Goal: Information Seeking & Learning: Learn about a topic

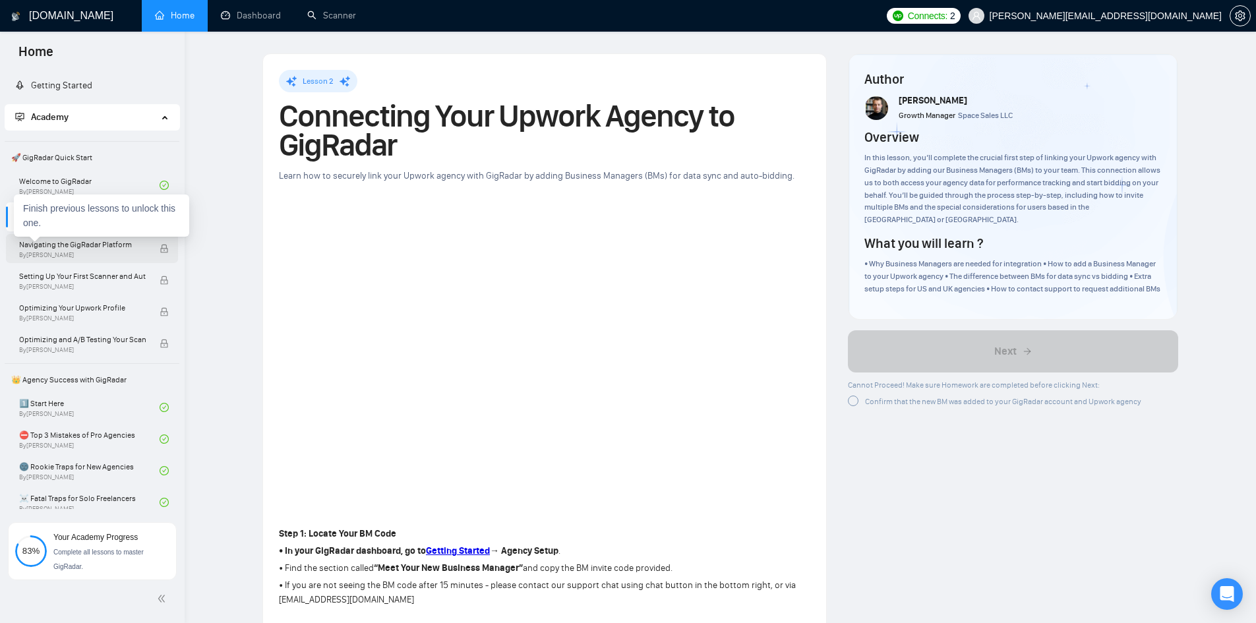
click at [138, 255] on span "By [PERSON_NAME]" at bounding box center [82, 255] width 127 height 8
click at [42, 252] on span "By [PERSON_NAME]" at bounding box center [82, 255] width 127 height 8
click at [49, 284] on span "By [PERSON_NAME]" at bounding box center [82, 287] width 127 height 8
click at [89, 256] on span "By [PERSON_NAME]" at bounding box center [82, 255] width 127 height 8
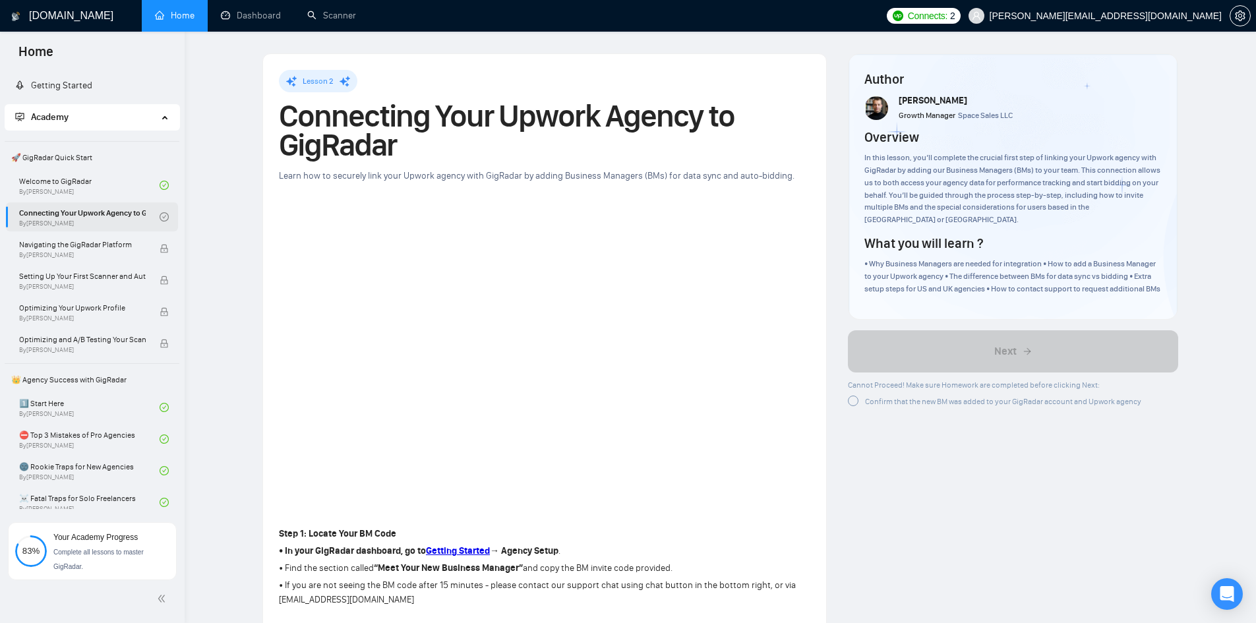
click at [104, 212] on link "Connecting Your Upwork Agency to GigRadar By [PERSON_NAME]" at bounding box center [89, 216] width 140 height 29
click at [72, 249] on span "Navigating the GigRadar Platform" at bounding box center [82, 244] width 127 height 13
click at [72, 280] on span "Setting Up Your First Scanner and Auto-Bidder" at bounding box center [82, 276] width 127 height 13
click at [107, 255] on span "By [PERSON_NAME]" at bounding box center [82, 255] width 127 height 8
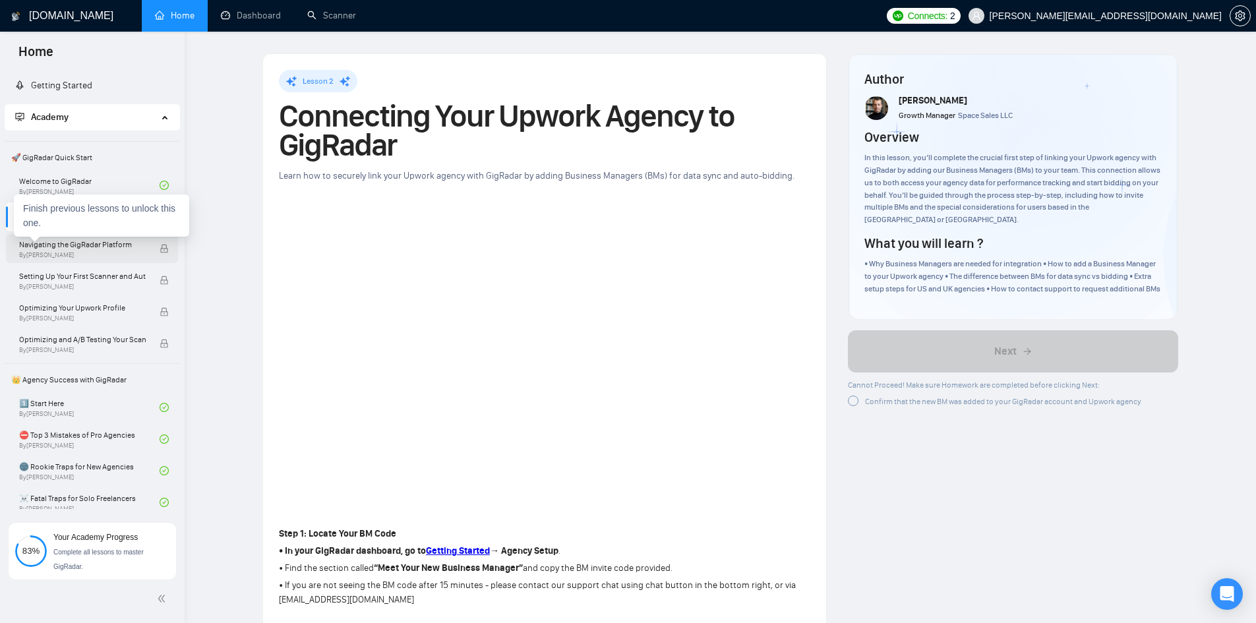
click at [107, 249] on span "Navigating the GigRadar Platform" at bounding box center [82, 244] width 127 height 13
click at [41, 216] on link "Connecting Your Upwork Agency to GigRadar By [PERSON_NAME]" at bounding box center [89, 216] width 140 height 29
click at [107, 255] on span "By [PERSON_NAME]" at bounding box center [82, 255] width 127 height 8
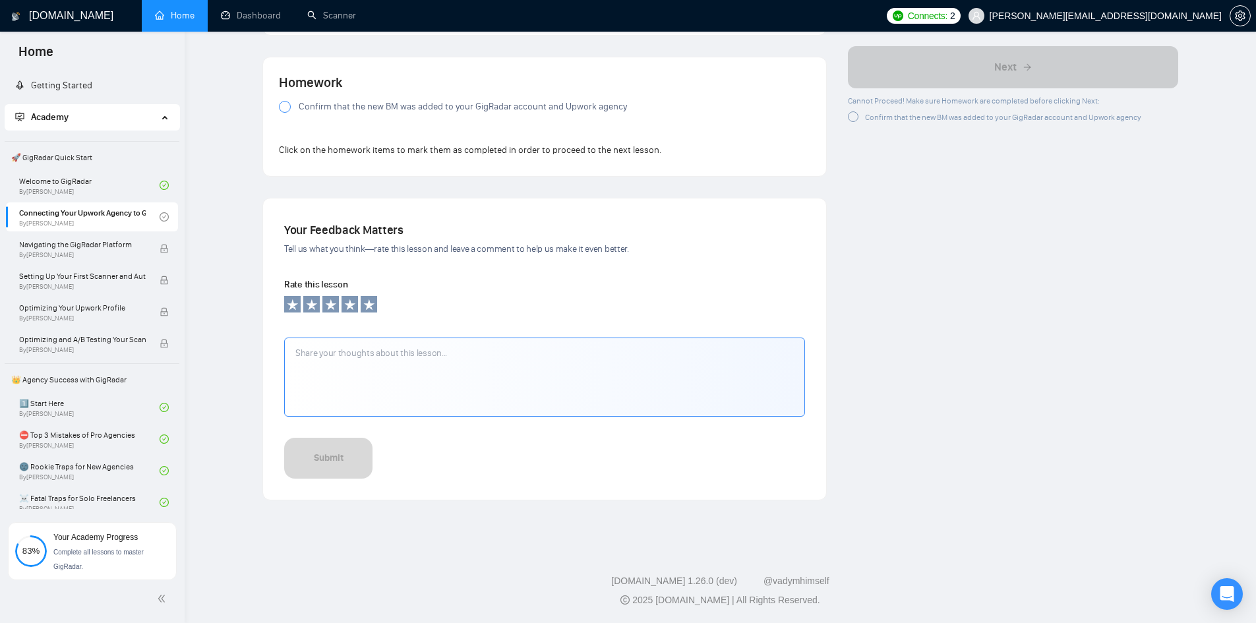
scroll to position [690, 0]
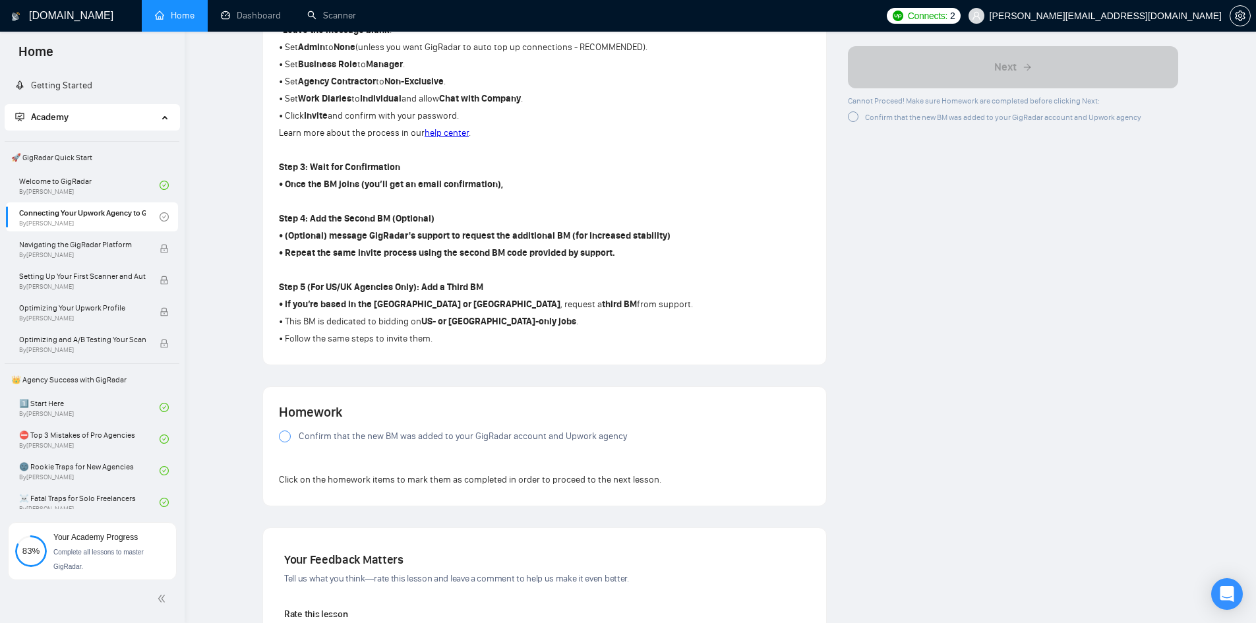
click at [605, 439] on span "Confirm that the new BM was added to your GigRadar account and Upwork agency" at bounding box center [463, 436] width 328 height 15
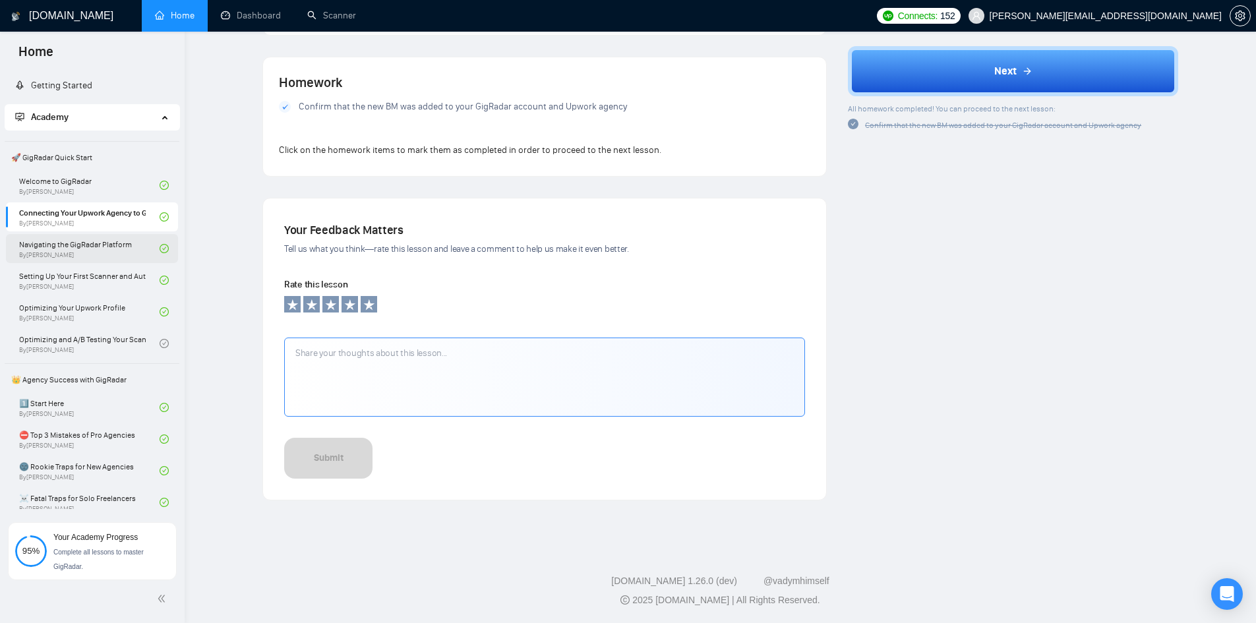
click at [86, 248] on link "Navigating the GigRadar Platform By [PERSON_NAME]" at bounding box center [89, 248] width 140 height 29
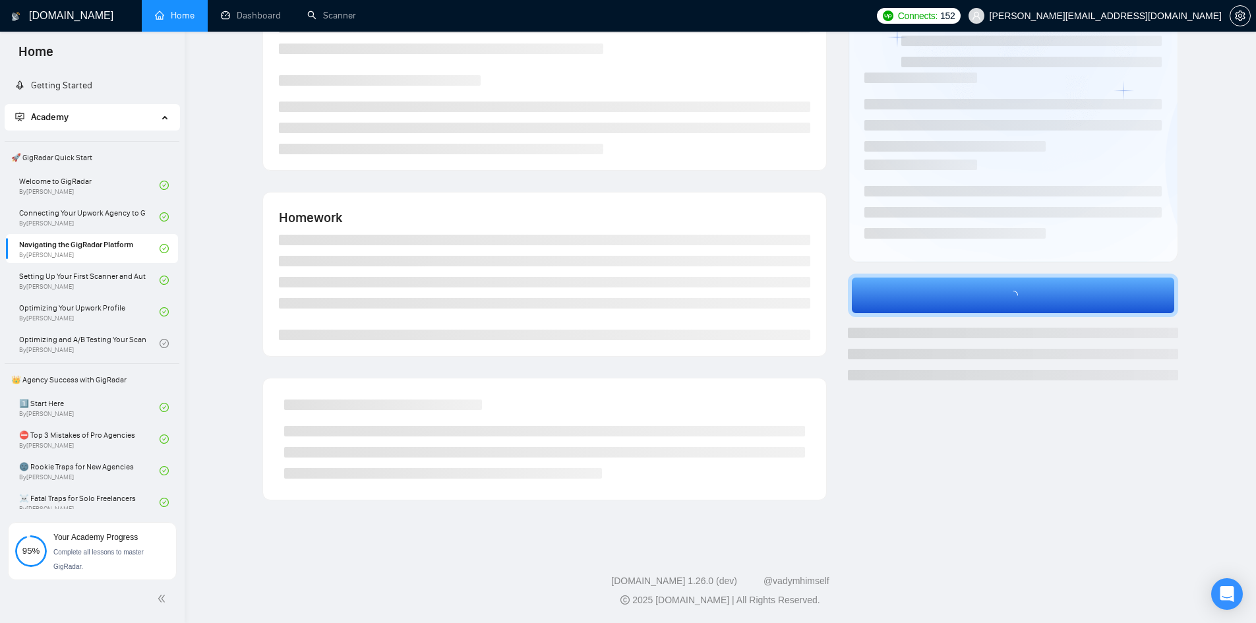
scroll to position [1020, 0]
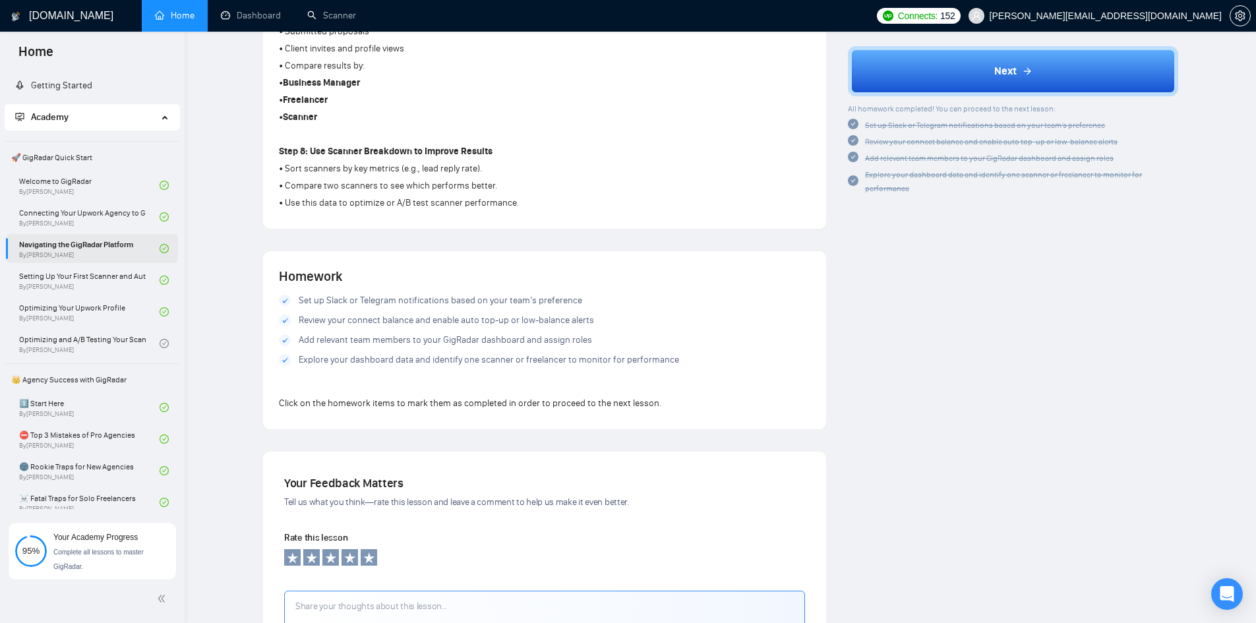
click at [86, 251] on link "Navigating the GigRadar Platform By [PERSON_NAME]" at bounding box center [89, 248] width 140 height 29
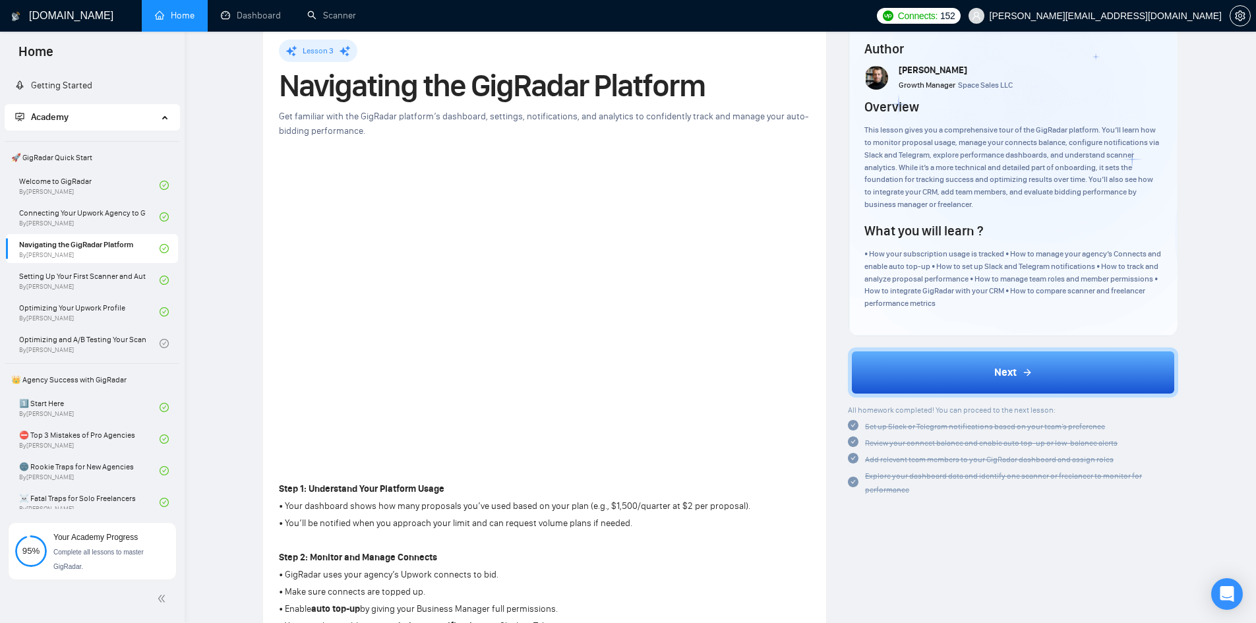
scroll to position [0, 0]
